Goal: Navigation & Orientation: Find specific page/section

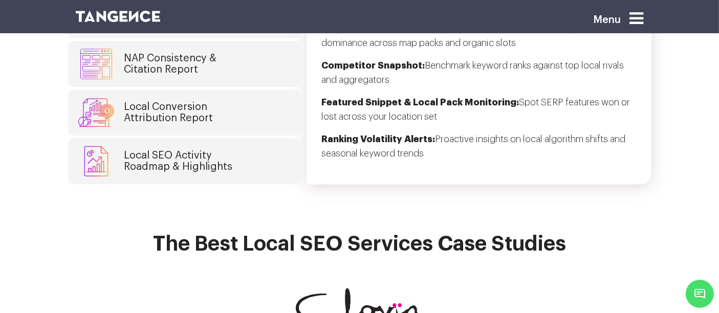
click at [639, 23] on icon at bounding box center [637, 18] width 14 height 16
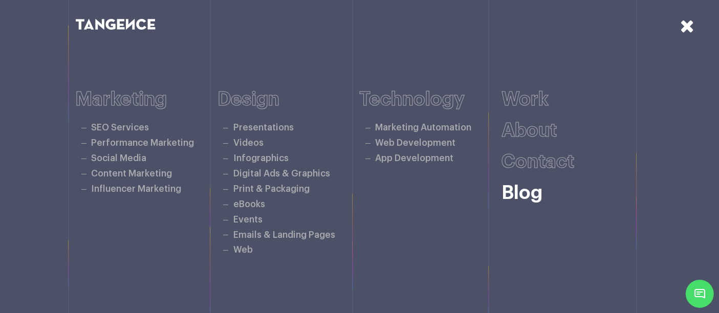
click at [510, 186] on link "Blog" at bounding box center [522, 193] width 41 height 19
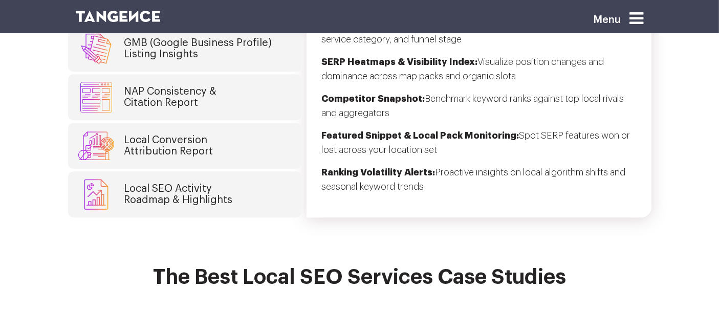
scroll to position [2788, 0]
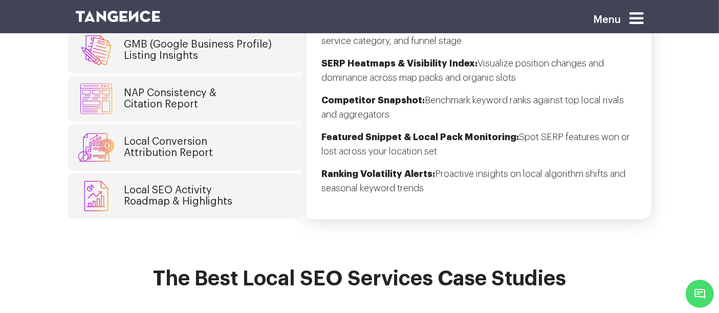
click at [643, 21] on icon at bounding box center [637, 18] width 14 height 16
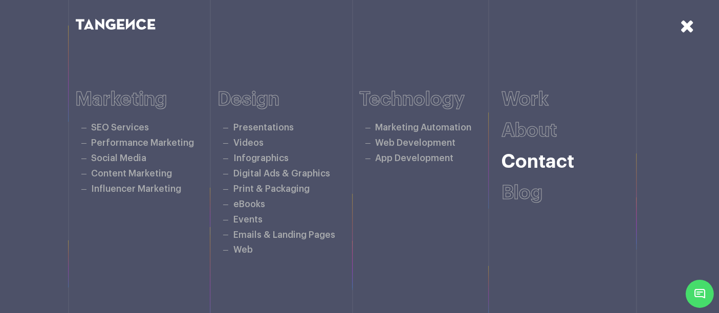
click at [545, 158] on link "Contact" at bounding box center [538, 162] width 73 height 19
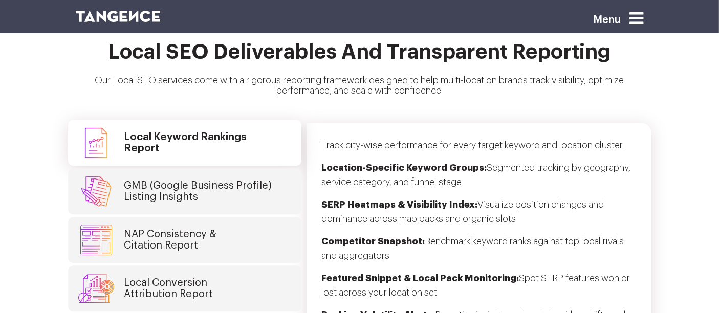
click at [191, 180] on h4 "GMB (Google Business Profile) Listing Insights" at bounding box center [198, 191] width 148 height 23
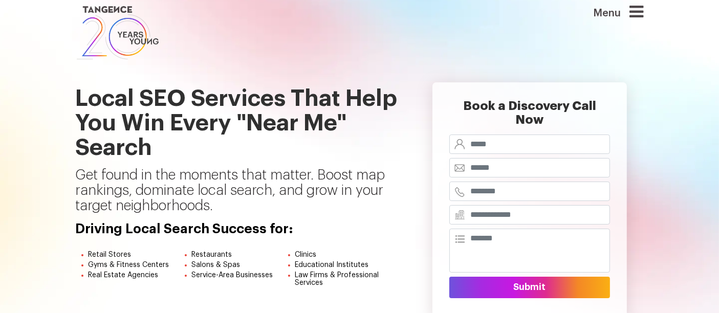
scroll to position [11, 0]
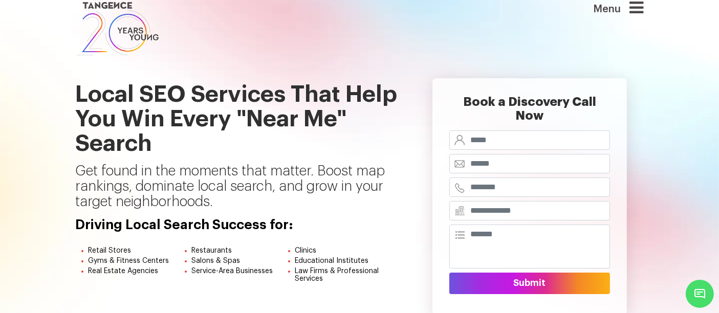
click at [323, 194] on p "Get found in the moments that matter. Boost map rankings, dominate local search…" at bounding box center [238, 191] width 325 height 54
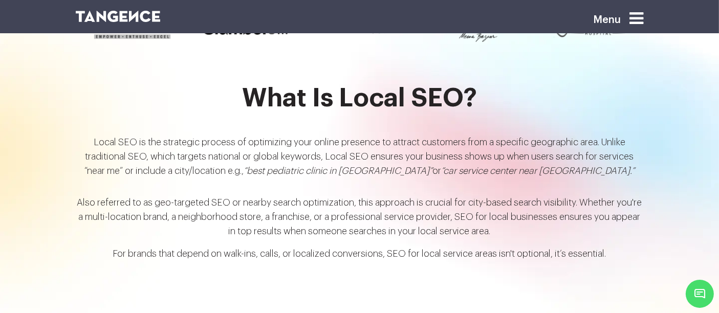
scroll to position [1075, 0]
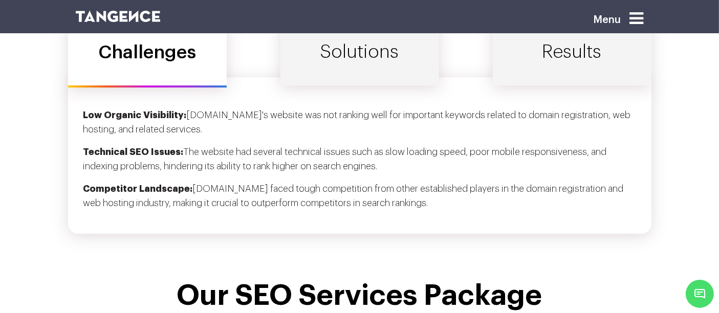
click at [148, 17] on img at bounding box center [118, 16] width 85 height 11
